Goal: Task Accomplishment & Management: Use online tool/utility

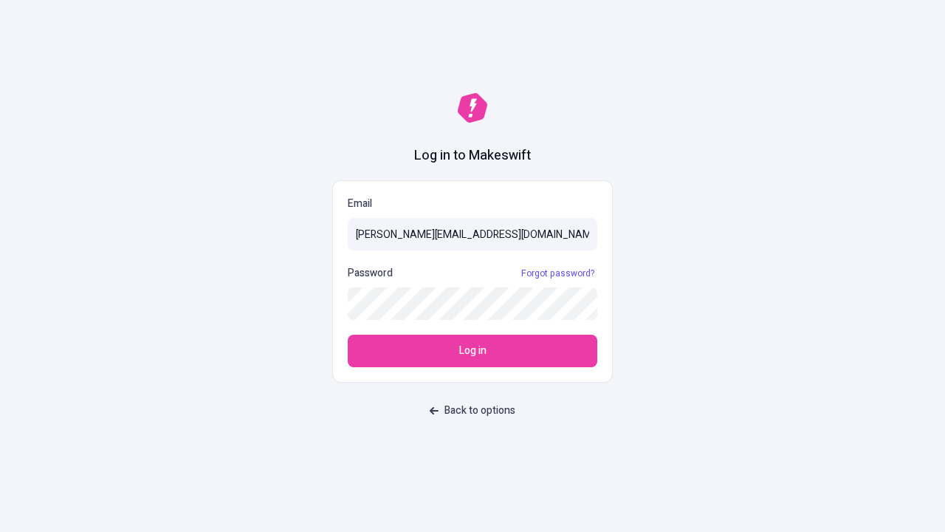
type input "[PERSON_NAME][EMAIL_ADDRESS][DOMAIN_NAME]"
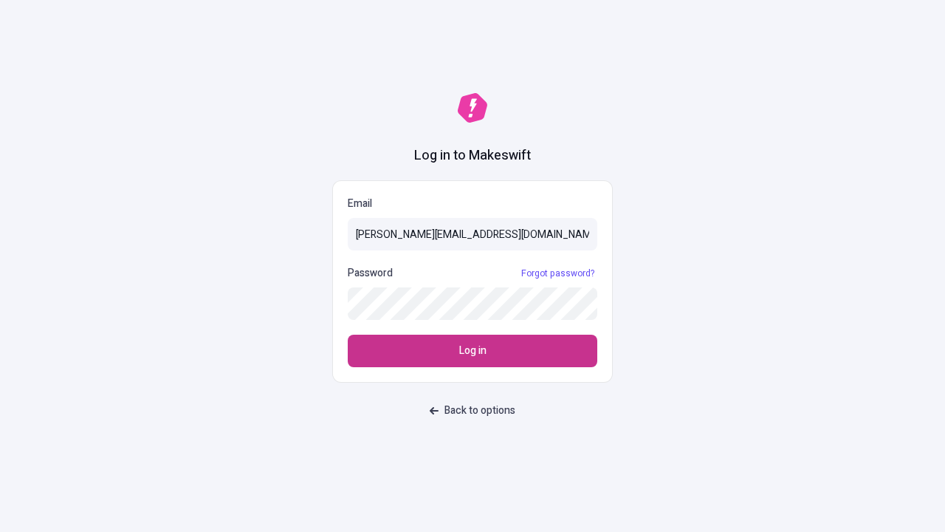
click at [472, 351] on span "Log in" at bounding box center [472, 351] width 27 height 16
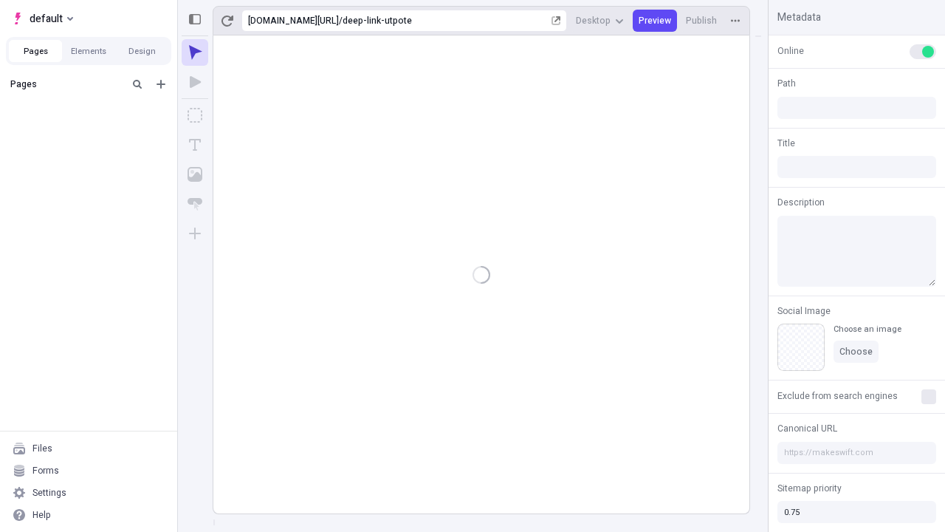
type input "/deep-link-utpote"
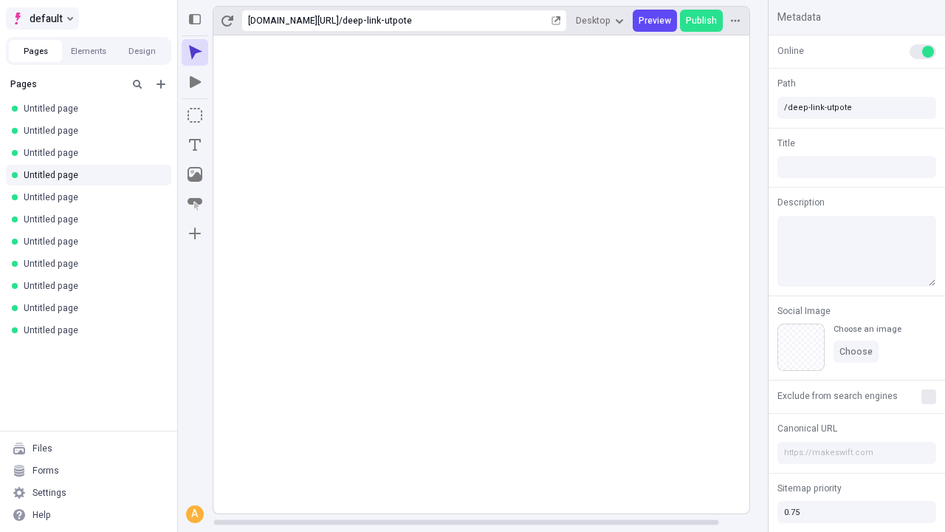
click at [41, 18] on span "default" at bounding box center [46, 19] width 33 height 18
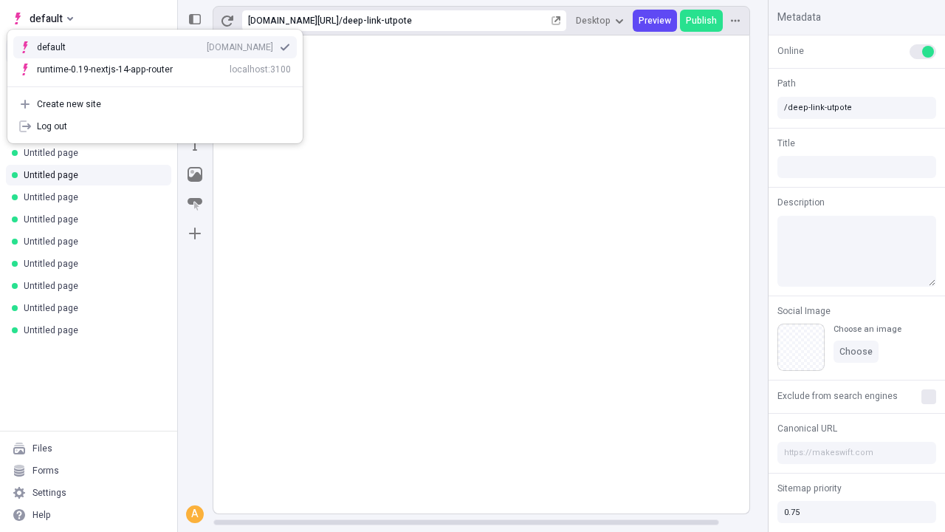
click at [207, 44] on div "[DOMAIN_NAME]" at bounding box center [240, 47] width 66 height 12
click at [161, 84] on icon "Add new" at bounding box center [161, 84] width 9 height 9
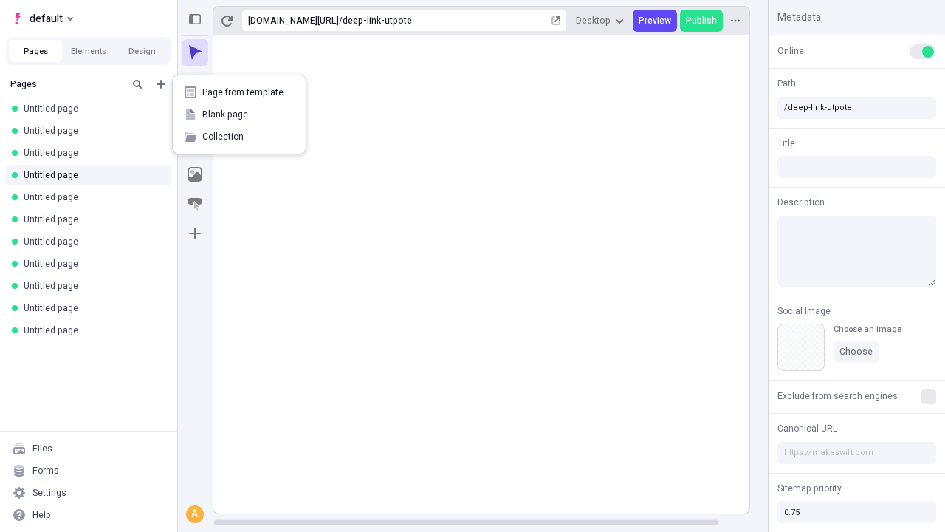
click at [239, 114] on span "Blank page" at bounding box center [248, 115] width 92 height 12
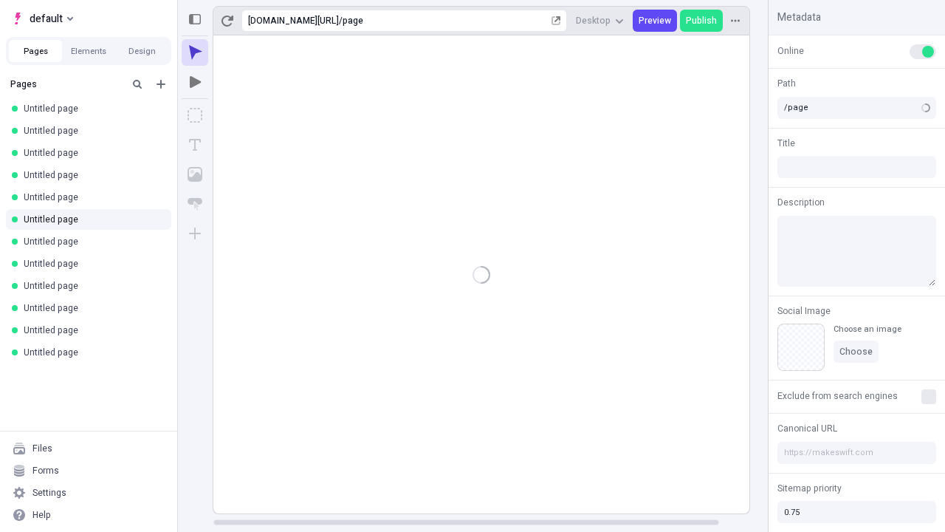
type input "/deep-link-basium"
